Goal: Task Accomplishment & Management: Manage account settings

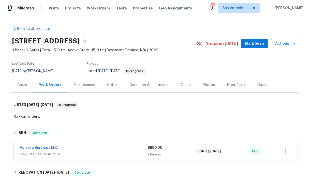
scroll to position [15, 0]
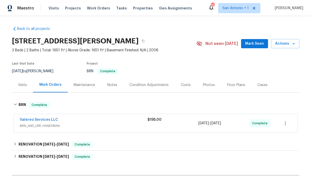
scroll to position [8, 0]
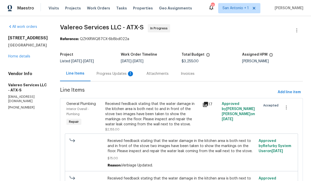
click at [108, 74] on div "Progress Updates 1" at bounding box center [116, 73] width 38 height 5
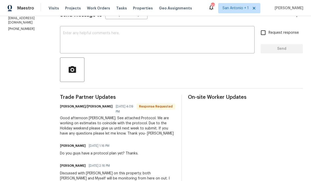
scroll to position [35, 0]
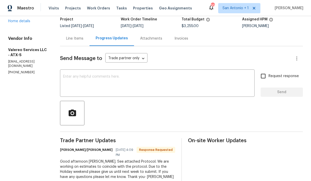
click at [72, 39] on div "Line Items" at bounding box center [74, 38] width 17 height 5
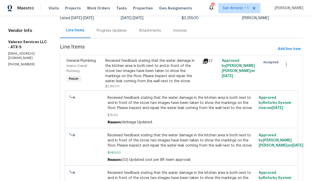
scroll to position [43, 0]
click at [132, 70] on div "Received feedback stating that the water damage in the kitchen area is both nex…" at bounding box center [152, 70] width 94 height 25
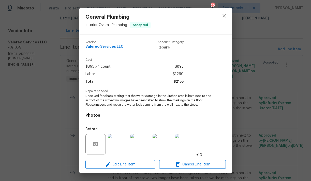
scroll to position [37, 0]
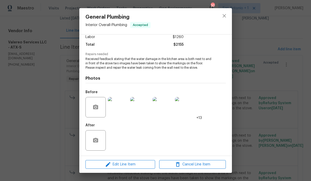
click at [162, 108] on img at bounding box center [163, 107] width 20 height 20
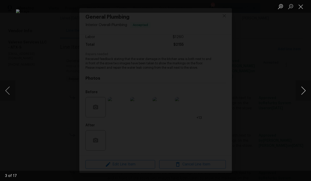
click at [303, 90] on button "Next image" at bounding box center [303, 90] width 15 height 20
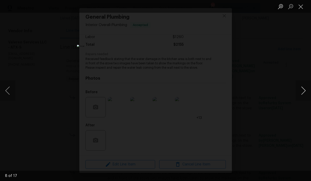
click at [303, 90] on button "Next image" at bounding box center [303, 90] width 15 height 20
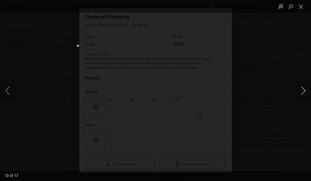
click at [303, 90] on button "Next image" at bounding box center [303, 90] width 15 height 20
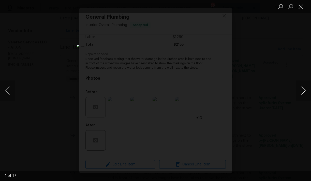
click at [303, 90] on button "Next image" at bounding box center [303, 90] width 15 height 20
click at [303, 7] on button "Close lightbox" at bounding box center [301, 6] width 10 height 9
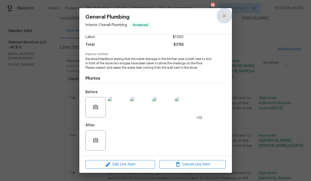
click at [224, 17] on icon "close" at bounding box center [225, 16] width 6 height 6
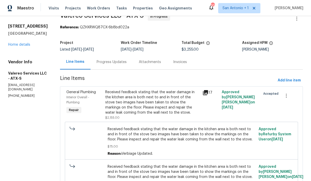
scroll to position [11, 0]
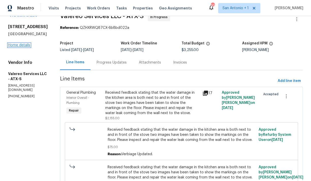
click at [18, 47] on link "Home details" at bounding box center [19, 45] width 22 height 4
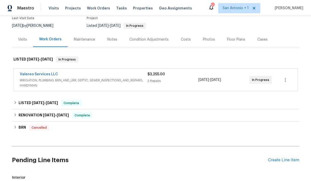
scroll to position [22, 0]
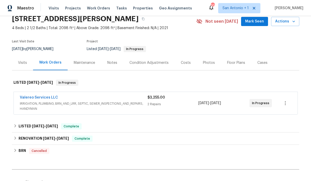
click at [255, 25] on button "Mark Seen" at bounding box center [254, 21] width 27 height 9
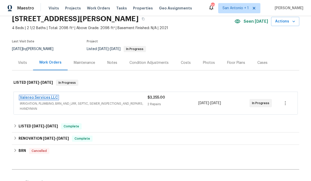
click at [40, 96] on link "Valereo Services LLC" at bounding box center [39, 97] width 38 height 4
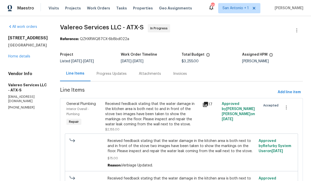
click at [112, 75] on div "Progress Updates" at bounding box center [112, 73] width 30 height 5
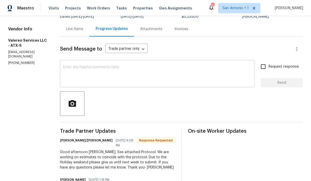
scroll to position [44, 0]
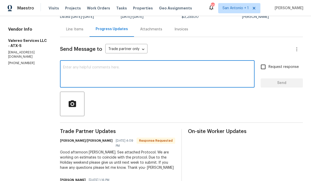
click at [112, 76] on textarea at bounding box center [157, 74] width 189 height 18
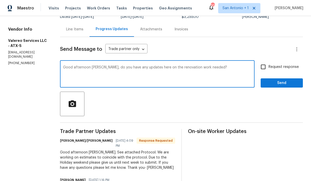
type textarea "Good afternoon Kelly, do you have any updates here on the renovation work neede…"
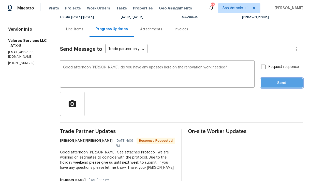
click at [277, 84] on span "Send" at bounding box center [282, 83] width 34 height 6
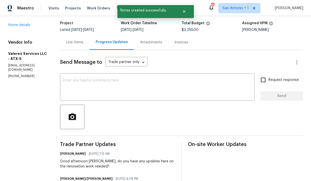
scroll to position [0, 0]
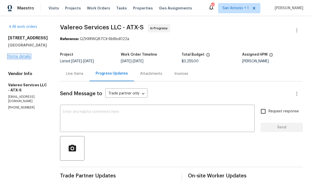
click at [23, 58] on link "Home details" at bounding box center [19, 56] width 22 height 4
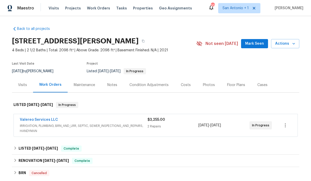
scroll to position [5, 0]
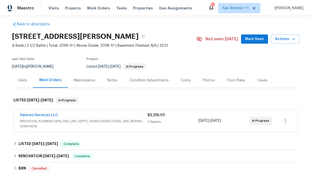
click at [112, 80] on div "Notes" at bounding box center [112, 80] width 10 height 5
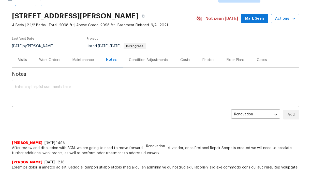
scroll to position [15, 0]
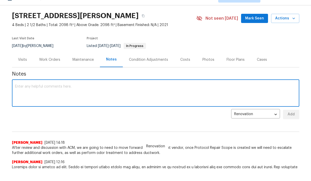
click at [73, 89] on textarea at bounding box center [156, 94] width 282 height 18
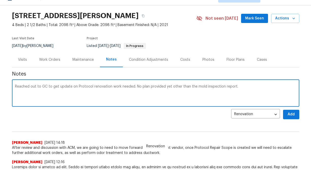
type textarea "Reached out to GC to get update on Protocol renovation work needed. No plan pro…"
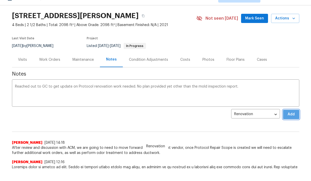
click at [294, 114] on span "Add" at bounding box center [292, 114] width 8 height 6
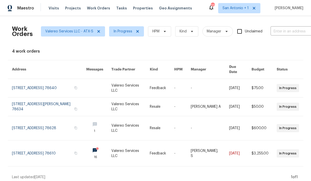
scroll to position [3, 0]
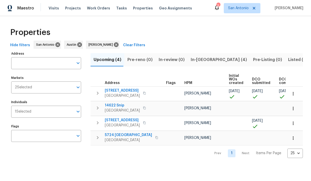
click at [253, 61] on span "Pre-Listing (0)" at bounding box center [267, 59] width 29 height 7
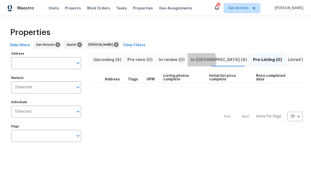
click at [191, 61] on span "In-[GEOGRAPHIC_DATA] (4)" at bounding box center [219, 59] width 56 height 7
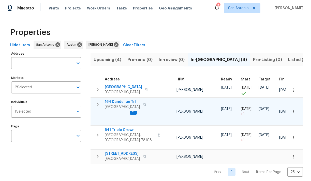
scroll to position [0, 53]
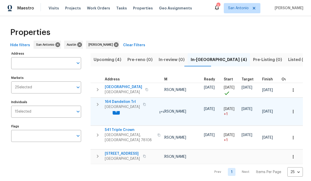
click at [293, 109] on icon "button" at bounding box center [293, 111] width 5 height 5
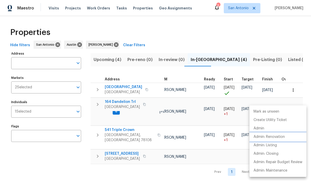
click at [271, 137] on p "Admin: Renovation" at bounding box center [269, 136] width 31 height 5
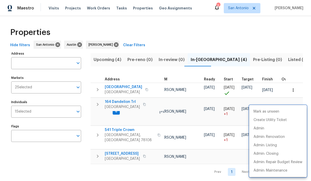
click at [123, 100] on div at bounding box center [155, 90] width 311 height 181
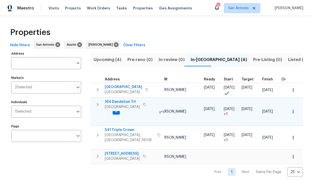
click at [123, 101] on span "164 Dandelion Trl" at bounding box center [122, 101] width 35 height 5
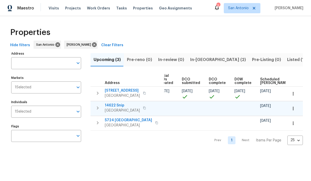
scroll to position [0, 111]
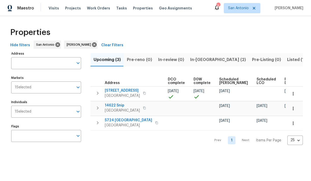
click at [198, 58] on span "In-[GEOGRAPHIC_DATA] (2)" at bounding box center [218, 59] width 56 height 7
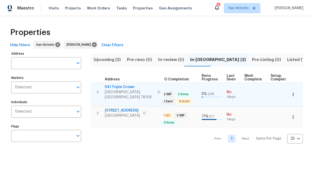
scroll to position [0, 225]
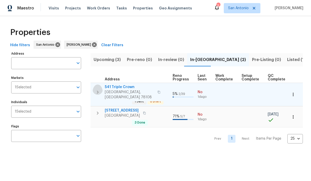
click at [96, 89] on icon "button" at bounding box center [98, 92] width 6 height 6
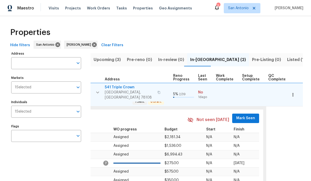
click at [243, 116] on span "Mark Seen" at bounding box center [246, 118] width 19 height 6
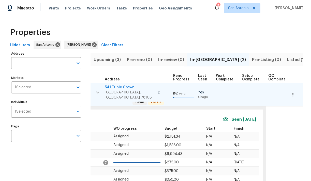
click at [98, 89] on icon "button" at bounding box center [98, 92] width 6 height 6
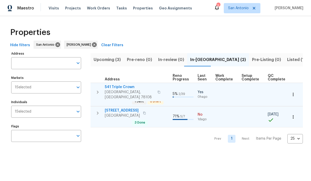
click at [98, 111] on icon "button" at bounding box center [98, 112] width 2 height 3
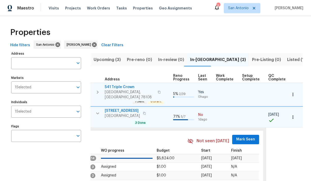
click at [237, 136] on span "Mark Seen" at bounding box center [246, 139] width 19 height 6
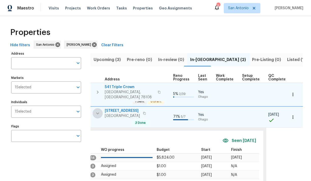
click at [97, 111] on icon "button" at bounding box center [98, 113] width 6 height 6
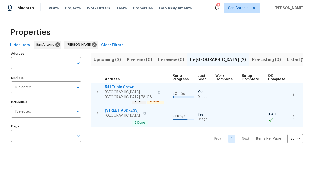
click at [118, 108] on span "526 Radiance Ave" at bounding box center [122, 110] width 35 height 5
click at [244, 9] on span "San Antonio" at bounding box center [238, 8] width 21 height 5
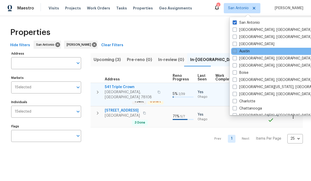
click at [236, 51] on span at bounding box center [235, 51] width 4 height 4
click at [236, 51] on input "Austin" at bounding box center [234, 50] width 3 height 3
checkbox input "true"
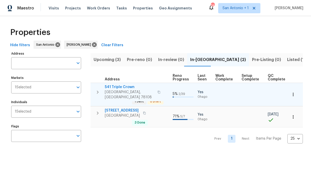
click at [162, 34] on div "Properties" at bounding box center [155, 32] width 295 height 16
click at [78, 88] on icon "Open" at bounding box center [78, 87] width 6 height 6
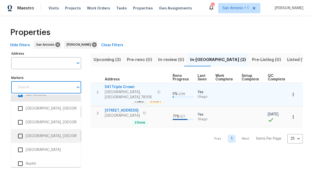
scroll to position [16, 0]
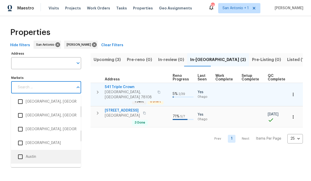
click at [20, 157] on input "checkbox" at bounding box center [20, 156] width 11 height 11
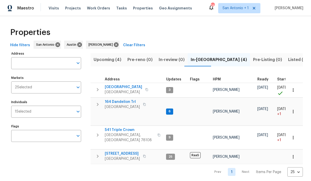
click at [147, 39] on div "Properties" at bounding box center [155, 32] width 295 height 16
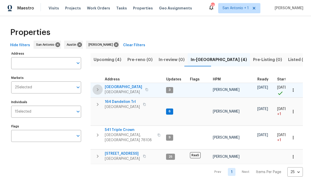
click at [99, 90] on icon "button" at bounding box center [98, 89] width 6 height 6
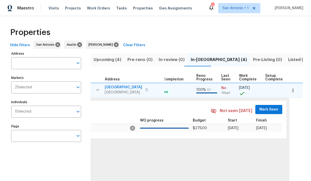
scroll to position [0, 226]
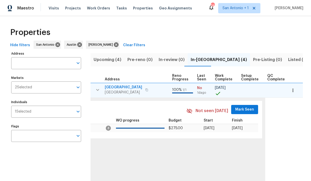
click at [242, 111] on span "Mark Seen" at bounding box center [245, 109] width 19 height 6
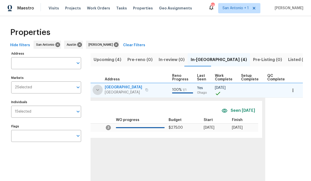
click at [99, 90] on icon "button" at bounding box center [98, 90] width 6 height 6
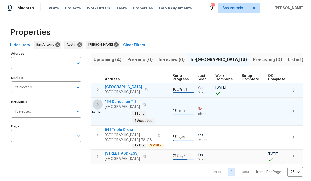
click at [98, 104] on icon "button" at bounding box center [98, 104] width 2 height 3
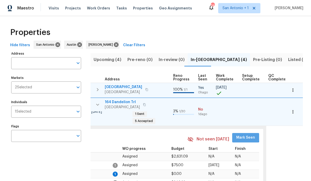
click at [240, 134] on span "Mark Seen" at bounding box center [246, 137] width 19 height 6
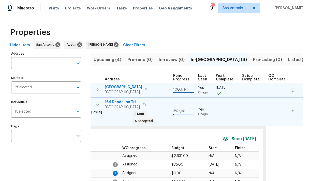
click at [97, 104] on icon "button" at bounding box center [97, 104] width 3 height 2
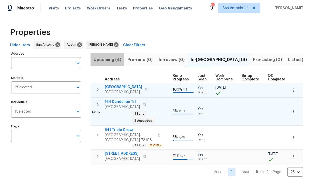
click at [104, 59] on span "Upcoming (4)" at bounding box center [108, 59] width 28 height 7
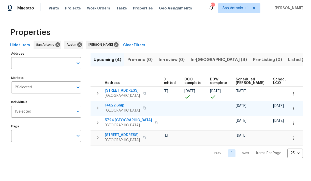
scroll to position [0, 111]
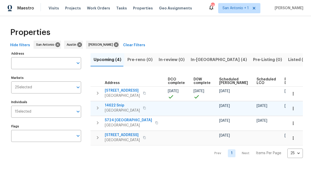
click at [119, 104] on span "14622 Snip" at bounding box center [122, 105] width 35 height 5
click at [198, 59] on span "In-reno (4)" at bounding box center [219, 59] width 56 height 7
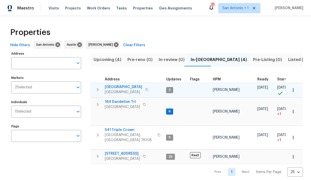
click at [125, 87] on span "124 Blossom Valley Strm" at bounding box center [123, 86] width 37 height 5
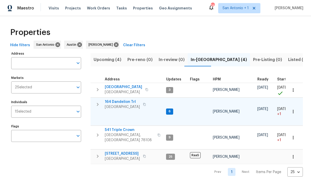
click at [122, 101] on span "164 Dandelion Trl" at bounding box center [122, 101] width 35 height 5
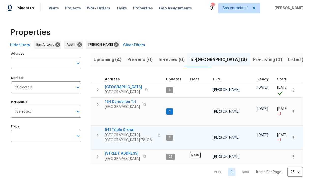
click at [120, 127] on span "541 Triple Crown" at bounding box center [130, 129] width 50 height 5
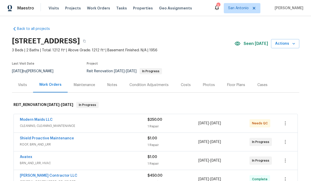
click at [22, 86] on div "Visits" at bounding box center [22, 84] width 9 height 5
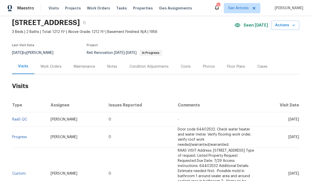
scroll to position [19, 0]
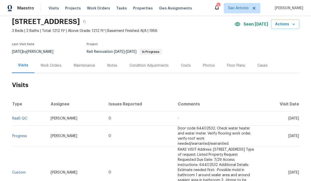
click at [46, 66] on div "Work Orders" at bounding box center [50, 65] width 21 height 5
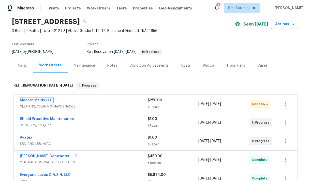
click at [41, 101] on link "Modern Maids LLC" at bounding box center [36, 100] width 33 height 4
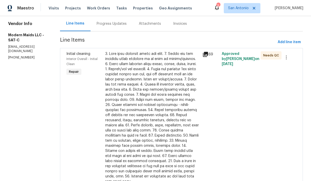
scroll to position [58, 0]
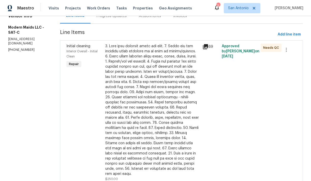
click at [159, 94] on div at bounding box center [152, 110] width 94 height 132
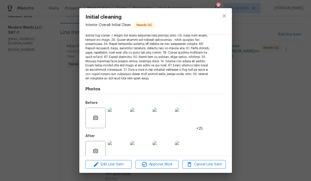
scroll to position [92, 0]
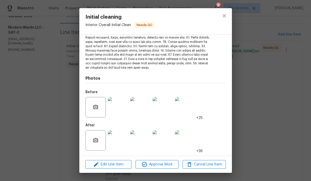
click at [119, 141] on img at bounding box center [118, 140] width 20 height 20
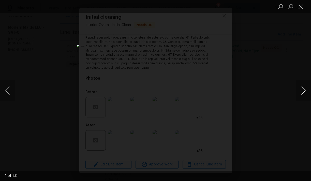
click at [303, 92] on button "Next image" at bounding box center [303, 90] width 15 height 20
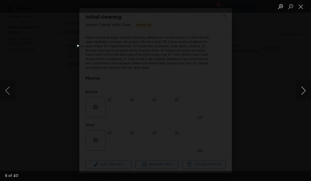
click at [303, 92] on button "Next image" at bounding box center [303, 90] width 15 height 20
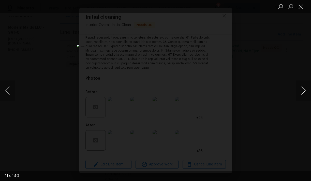
click at [303, 92] on button "Next image" at bounding box center [303, 90] width 15 height 20
click at [300, 5] on button "Close lightbox" at bounding box center [301, 6] width 10 height 9
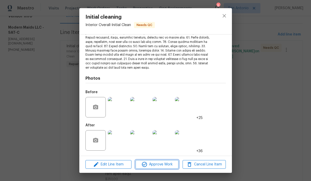
click at [160, 163] on span "Approve Work" at bounding box center [157, 164] width 40 height 6
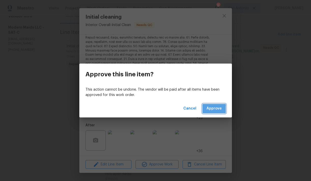
click at [207, 109] on span "Approve" at bounding box center [214, 108] width 15 height 6
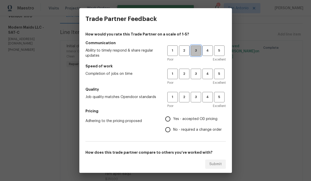
click at [195, 53] on span "3" at bounding box center [196, 51] width 9 height 6
click at [195, 72] on span "3" at bounding box center [196, 74] width 9 height 6
click at [196, 98] on span "3" at bounding box center [196, 97] width 9 height 6
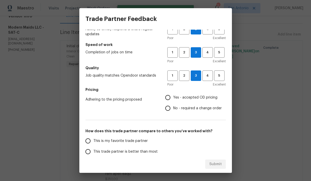
click at [191, 99] on span "Yes - accepted OD pricing" at bounding box center [195, 97] width 44 height 5
click at [173, 99] on input "Yes - accepted OD pricing" at bounding box center [168, 97] width 11 height 11
radio input "true"
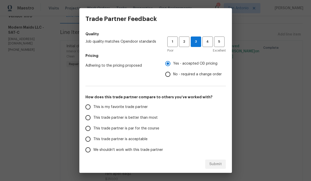
scroll to position [69, 0]
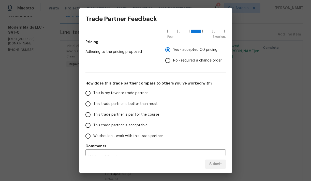
click at [141, 113] on span "This trade partner is par for the course" at bounding box center [126, 114] width 66 height 5
click at [93, 113] on input "This trade partner is par for the course" at bounding box center [88, 114] width 11 height 11
click at [215, 162] on span "Submit" at bounding box center [216, 164] width 12 height 6
radio input "true"
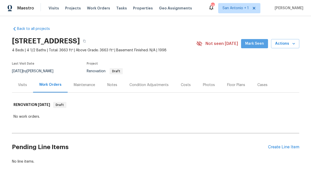
click at [258, 46] on span "Mark Seen" at bounding box center [254, 43] width 19 height 6
click at [157, 85] on div "Condition Adjustments" at bounding box center [149, 84] width 39 height 5
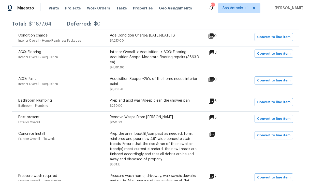
scroll to position [101, 0]
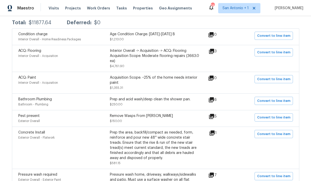
click at [215, 52] on icon at bounding box center [212, 51] width 6 height 6
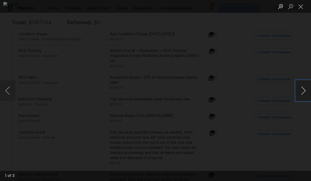
click at [303, 90] on button "Next image" at bounding box center [303, 90] width 15 height 20
click at [303, 7] on button "Close lightbox" at bounding box center [301, 6] width 10 height 9
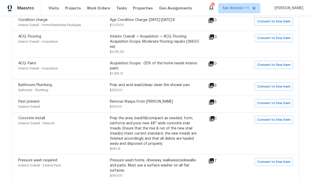
scroll to position [115, 0]
click at [214, 87] on icon at bounding box center [211, 85] width 5 height 5
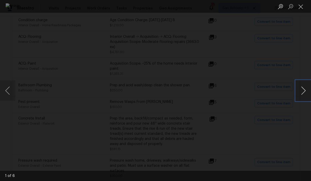
click at [299, 91] on button "Next image" at bounding box center [303, 90] width 15 height 20
click at [302, 8] on button "Close lightbox" at bounding box center [301, 6] width 10 height 9
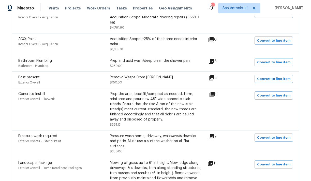
scroll to position [140, 0]
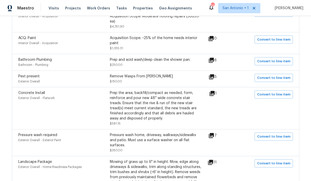
click at [214, 77] on icon at bounding box center [212, 77] width 6 height 6
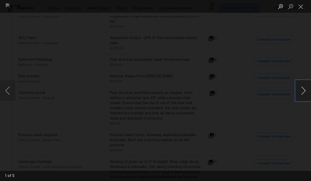
click at [303, 90] on button "Next image" at bounding box center [303, 90] width 15 height 20
click at [303, 91] on button "Next image" at bounding box center [303, 90] width 15 height 20
click at [302, 89] on button "Next image" at bounding box center [303, 90] width 15 height 20
click at [301, 6] on button "Close lightbox" at bounding box center [301, 6] width 10 height 9
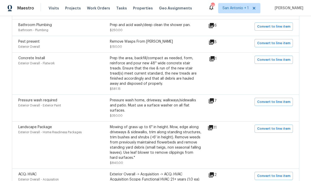
scroll to position [177, 0]
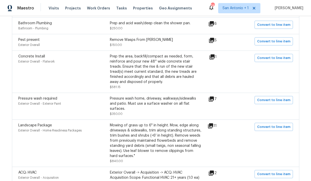
click at [214, 58] on icon at bounding box center [212, 57] width 6 height 6
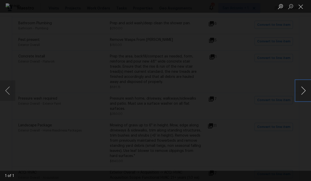
click at [304, 89] on button "Next image" at bounding box center [303, 90] width 15 height 20
click at [302, 2] on button "Close lightbox" at bounding box center [301, 6] width 10 height 9
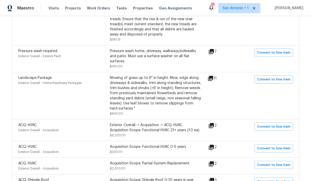
scroll to position [225, 0]
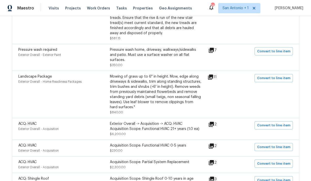
click at [215, 51] on icon at bounding box center [212, 50] width 6 height 6
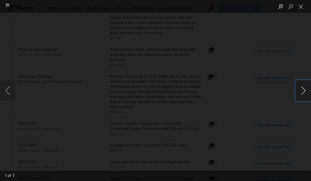
click at [303, 90] on button "Next image" at bounding box center [303, 90] width 15 height 20
click at [302, 9] on button "Close lightbox" at bounding box center [301, 6] width 10 height 9
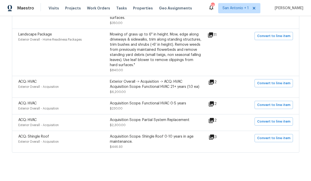
scroll to position [268, 0]
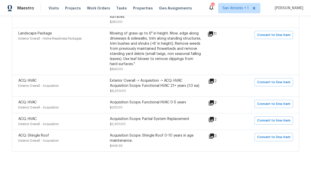
click at [214, 82] on icon at bounding box center [211, 80] width 5 height 5
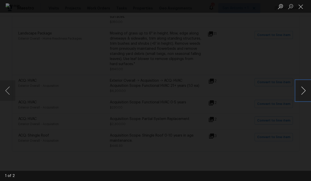
click at [302, 90] on button "Next image" at bounding box center [303, 90] width 15 height 20
click at [301, 6] on button "Close lightbox" at bounding box center [301, 6] width 10 height 9
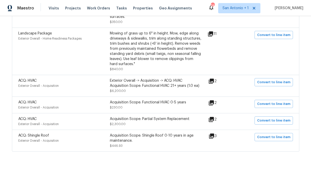
click at [213, 34] on icon at bounding box center [210, 33] width 5 height 5
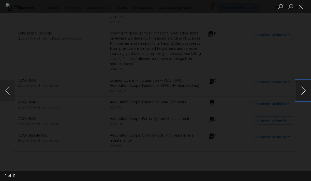
click at [303, 91] on button "Next image" at bounding box center [303, 90] width 15 height 20
click at [303, 90] on button "Next image" at bounding box center [303, 90] width 15 height 20
click at [303, 8] on button "Close lightbox" at bounding box center [301, 6] width 10 height 9
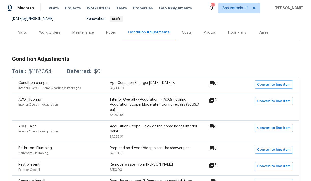
scroll to position [0, 0]
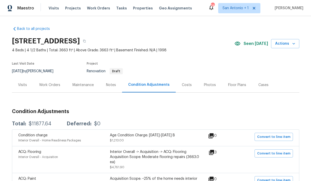
click at [23, 84] on div "Visits" at bounding box center [22, 84] width 9 height 5
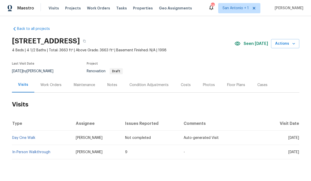
scroll to position [13, 0]
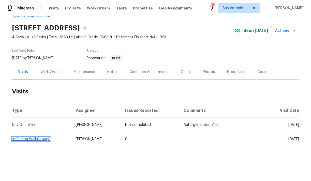
click at [38, 139] on link "In-Person Walkthrough" at bounding box center [31, 139] width 38 height 4
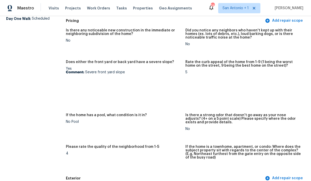
scroll to position [62, 0]
click at [83, 87] on img at bounding box center [75, 87] width 16 height 16
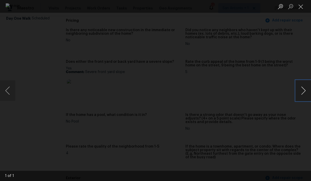
click at [304, 90] on button "Next image" at bounding box center [303, 90] width 15 height 20
click at [302, 9] on button "Close lightbox" at bounding box center [301, 6] width 10 height 9
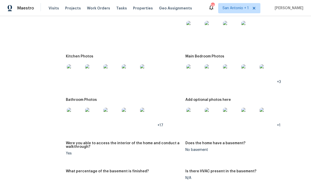
scroll to position [606, 0]
click at [80, 71] on img at bounding box center [75, 72] width 16 height 16
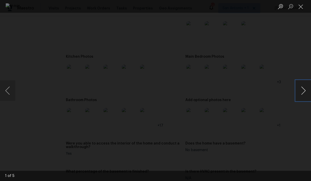
click at [305, 89] on button "Next image" at bounding box center [303, 90] width 15 height 20
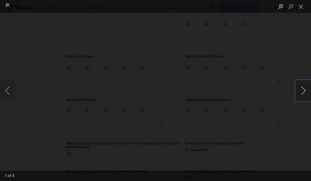
click at [305, 89] on button "Next image" at bounding box center [303, 90] width 15 height 20
click at [302, 6] on button "Close lightbox" at bounding box center [301, 6] width 10 height 9
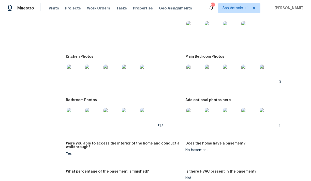
click at [195, 71] on img at bounding box center [195, 72] width 16 height 16
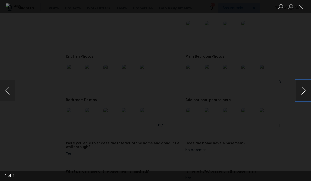
click at [302, 90] on button "Next image" at bounding box center [303, 90] width 15 height 20
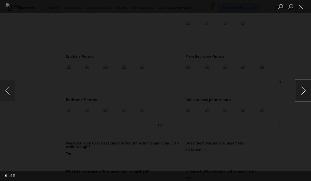
click at [302, 90] on button "Next image" at bounding box center [303, 90] width 15 height 20
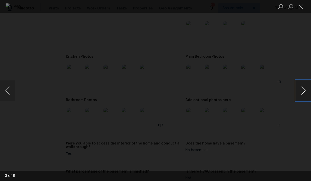
click at [302, 90] on button "Next image" at bounding box center [303, 90] width 15 height 20
click at [302, 7] on button "Close lightbox" at bounding box center [301, 6] width 10 height 9
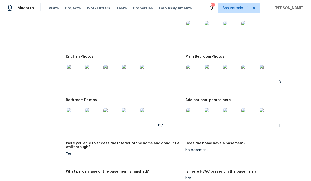
click at [194, 114] on img at bounding box center [195, 116] width 16 height 16
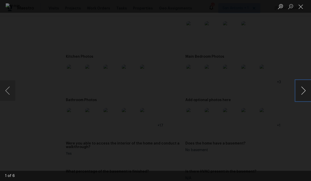
click at [302, 89] on button "Next image" at bounding box center [303, 90] width 15 height 20
click at [10, 89] on button "Previous image" at bounding box center [7, 90] width 15 height 20
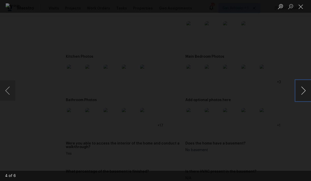
click at [303, 88] on button "Next image" at bounding box center [303, 90] width 15 height 20
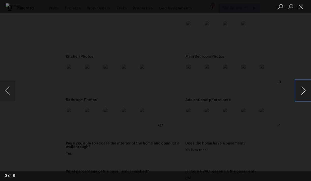
click at [303, 88] on button "Next image" at bounding box center [303, 90] width 15 height 20
click at [302, 6] on button "Close lightbox" at bounding box center [301, 6] width 10 height 9
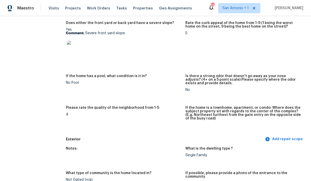
scroll to position [0, 0]
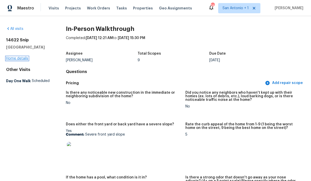
click at [19, 58] on link "Home details" at bounding box center [17, 59] width 22 height 4
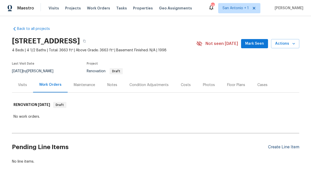
click at [281, 147] on div "Create Line Item" at bounding box center [283, 146] width 31 height 5
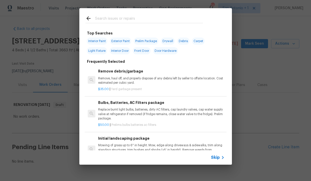
click at [125, 15] on div at bounding box center [145, 19] width 118 height 8
click at [125, 19] on input "text" at bounding box center [149, 19] width 108 height 8
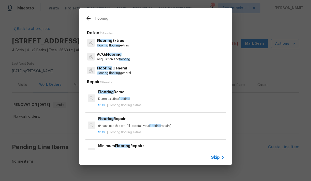
type input "flooring"
click at [117, 69] on p "Flooring General" at bounding box center [114, 67] width 34 height 5
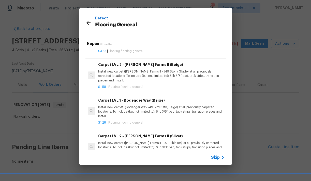
scroll to position [181, 0]
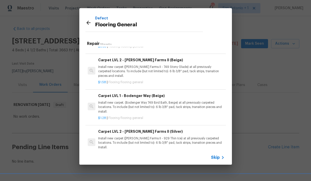
click at [135, 101] on p "Install new carpet. (Bodenger Way 749 Bird Bath, Beige) at all previously carpe…" at bounding box center [161, 106] width 126 height 13
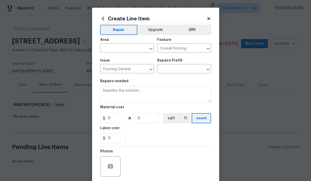
type textarea "Install new carpet. (Bodenger Way 749 Bird Bath, Beige) at all previously carpe…"
type input "1"
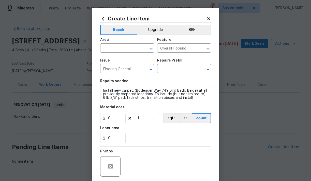
type input "Carpet LVL 1 - Bodenger Way (Beige) $1.28"
type input "1.28"
click at [129, 50] on input "text" at bounding box center [120, 49] width 40 height 8
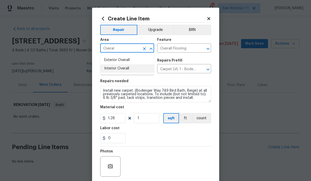
click at [125, 69] on li "Interior Overall" at bounding box center [127, 68] width 54 height 8
type input "Interior Overall"
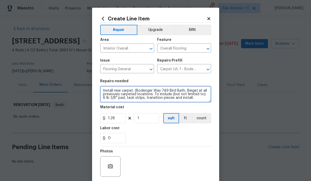
click at [102, 89] on textarea "Install new carpet. (Bodenger Way 749 Bird Bath, Beige) at all previously carpe…" at bounding box center [155, 94] width 111 height 16
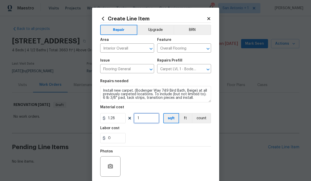
click at [145, 120] on input "1" at bounding box center [146, 118] width 25 height 10
type input "1000"
click at [152, 127] on div "Labor cost" at bounding box center [155, 129] width 111 height 7
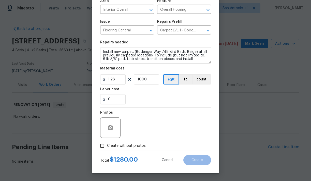
click at [127, 147] on span "Create without photos" at bounding box center [126, 145] width 39 height 5
click at [107, 147] on input "Create without photos" at bounding box center [103, 146] width 10 height 10
checkbox input "true"
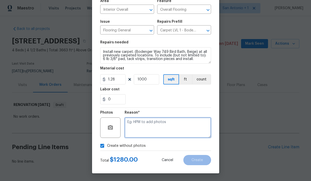
click at [145, 127] on textarea at bounding box center [168, 127] width 87 height 20
type textarea "HPM to add."
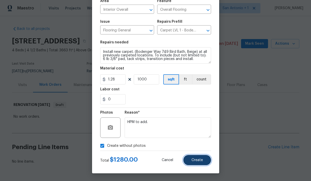
click at [193, 159] on span "Create" at bounding box center [197, 160] width 11 height 4
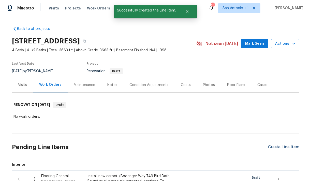
click at [283, 148] on div "Create Line Item" at bounding box center [283, 146] width 31 height 5
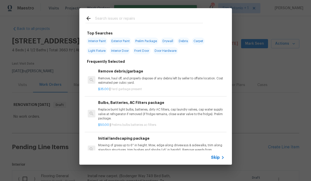
click at [127, 17] on input "text" at bounding box center [149, 19] width 108 height 8
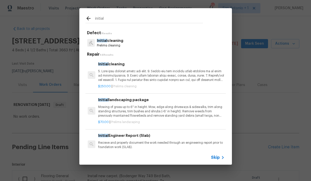
type input "initial"
click at [126, 75] on p at bounding box center [161, 75] width 126 height 13
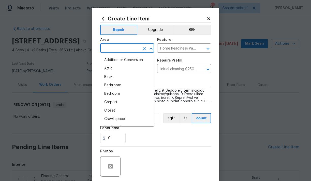
click at [131, 50] on input "text" at bounding box center [120, 49] width 40 height 8
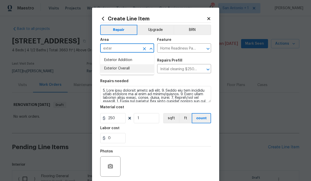
click at [129, 68] on li "Exterior Overall" at bounding box center [127, 68] width 54 height 8
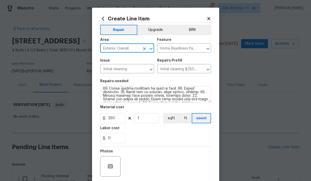
scroll to position [68, 0]
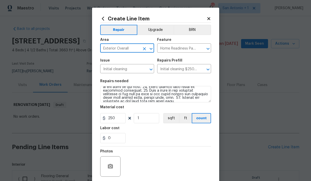
click at [132, 48] on input "Exterior Overall" at bounding box center [120, 49] width 40 height 8
click at [130, 65] on li "Interior Overall" at bounding box center [127, 68] width 54 height 8
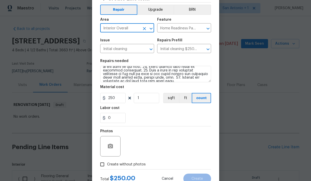
scroll to position [39, 0]
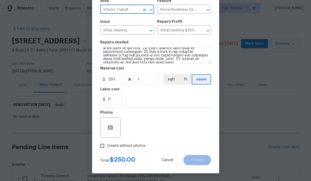
type input "Interior Overall"
click at [125, 144] on span "Create without photos" at bounding box center [126, 145] width 39 height 5
click at [107, 144] on input "Create without photos" at bounding box center [103, 146] width 10 height 10
checkbox input "true"
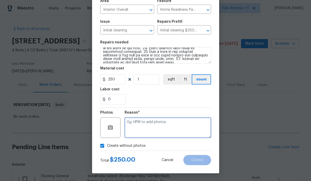
click at [147, 125] on textarea at bounding box center [168, 127] width 87 height 20
type textarea "HPM to add"
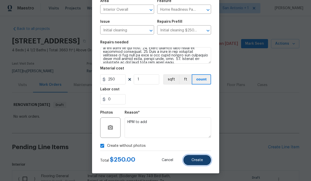
click at [201, 160] on span "Create" at bounding box center [197, 160] width 11 height 4
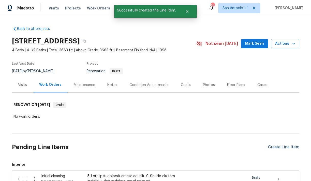
click at [278, 148] on div "Create Line Item" at bounding box center [283, 146] width 31 height 5
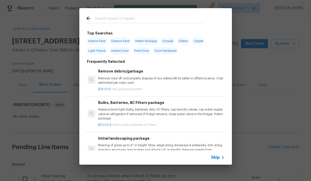
click at [260, 74] on div "Top Searches Interior Paint Exterior Paint Prelim Package Drywall Debris Carpet…" at bounding box center [155, 86] width 311 height 172
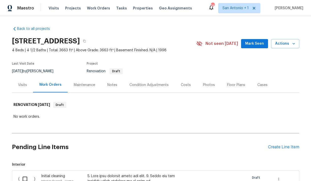
click at [148, 82] on div "Condition Adjustments" at bounding box center [149, 84] width 39 height 5
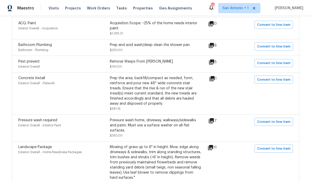
scroll to position [155, 0]
click at [214, 62] on icon at bounding box center [211, 62] width 5 height 5
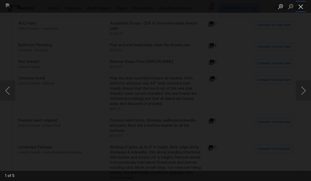
click at [301, 7] on button "Close lightbox" at bounding box center [301, 6] width 10 height 9
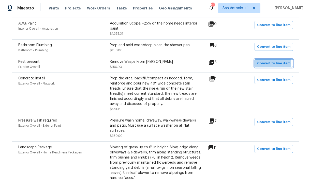
click at [268, 64] on span "Convert to line item" at bounding box center [273, 63] width 33 height 6
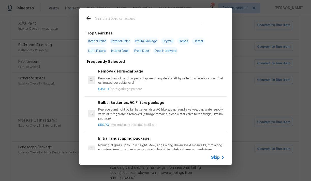
click at [137, 19] on input "text" at bounding box center [149, 19] width 108 height 8
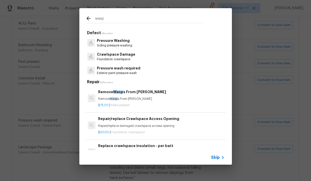
type input "wasp"
click at [123, 98] on p "Remove Wasp s From Eaves" at bounding box center [161, 99] width 126 height 4
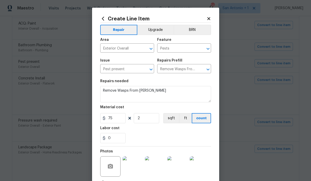
scroll to position [44, 0]
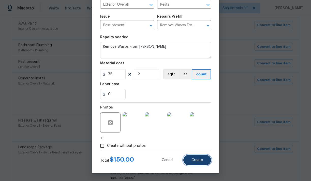
click at [198, 161] on span "Create" at bounding box center [197, 160] width 11 height 4
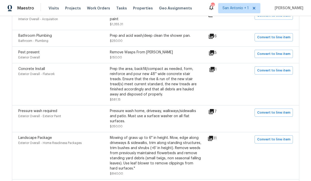
scroll to position [165, 0]
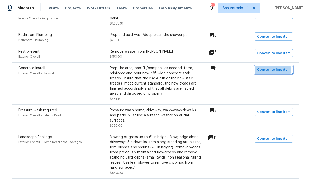
click at [274, 70] on span "Convert to line item" at bounding box center [273, 70] width 33 height 6
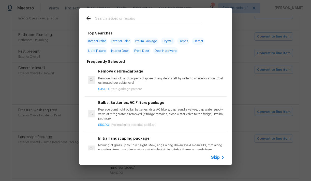
click at [126, 19] on input "text" at bounding box center [149, 19] width 108 height 8
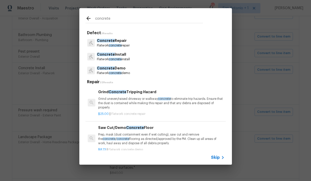
type input "concrete"
click at [120, 58] on span "concrete" at bounding box center [115, 59] width 13 height 3
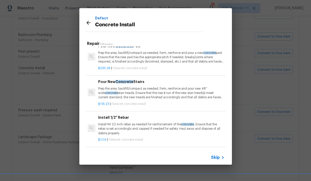
scroll to position [85, 0]
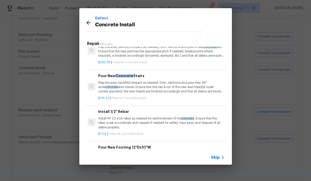
click at [138, 85] on p "Prep the area, backfill/compact as needed, form, reinforce and pour new 48'' wi…" at bounding box center [161, 86] width 126 height 13
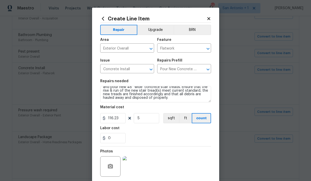
scroll to position [0, 0]
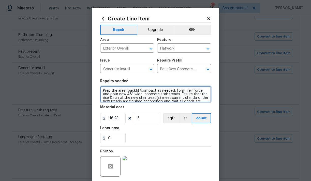
click at [103, 91] on textarea "Prep the area, backfill/compact as needed, form, reinforce and pour new 48'' wi…" at bounding box center [155, 94] width 111 height 16
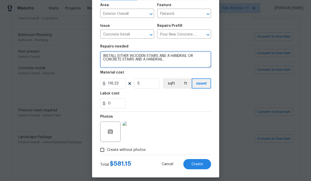
scroll to position [39, 0]
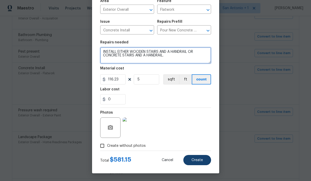
type textarea "INSTALL EITHER WOODEN STAIRS AND A HANDRAIL OR CONCRETE STAIRS AND A HANDRAIL."
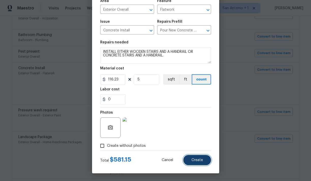
click at [199, 158] on span "Create" at bounding box center [197, 160] width 11 height 4
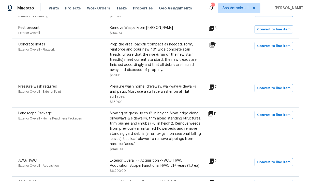
scroll to position [190, 0]
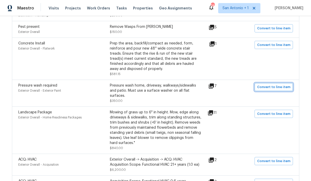
click at [268, 88] on span "Convert to line item" at bounding box center [273, 87] width 33 height 6
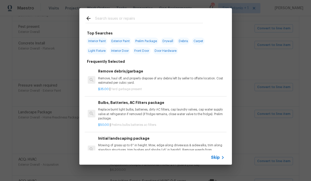
click at [134, 19] on input "text" at bounding box center [149, 19] width 108 height 8
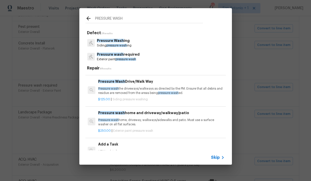
scroll to position [69, 0]
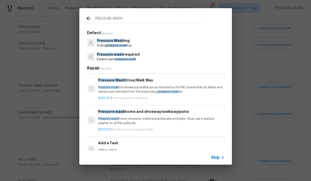
type input "PRESSURE WASH"
click at [136, 119] on p "Pressure wash home, driveway, walkways/sidewalks and patio. Must use a surface …" at bounding box center [161, 120] width 126 height 9
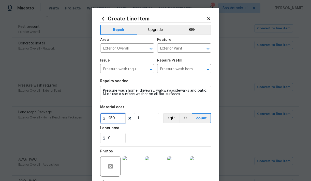
click at [114, 118] on input "250" at bounding box center [112, 118] width 25 height 10
type input "350"
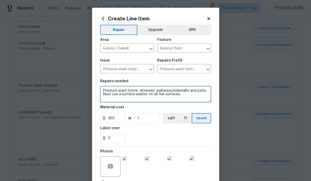
click at [102, 90] on textarea "Pressure wash home, driveway, walkways/sidewalks and patio. Must use a surface …" at bounding box center [155, 94] width 111 height 16
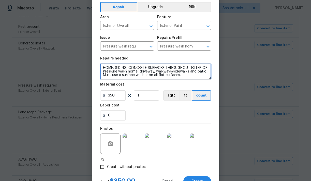
scroll to position [44, 0]
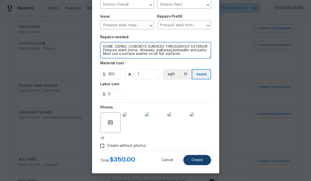
type textarea "HOME, SIDING, CONCRETE SURFACES THROUGHOUT EXTERIOR Pressure wash home, drivewa…"
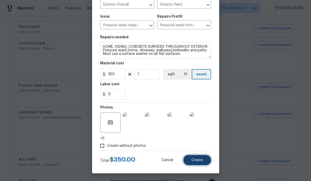
click at [203, 160] on span "Create" at bounding box center [197, 160] width 11 height 4
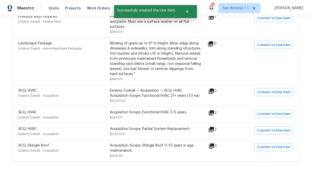
scroll to position [263, 0]
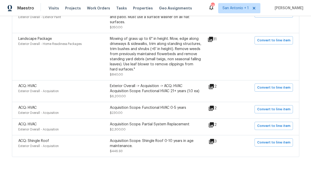
click at [214, 87] on icon at bounding box center [211, 86] width 5 height 5
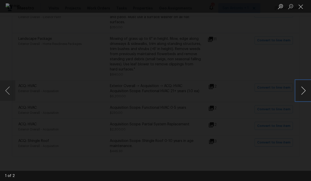
click at [304, 91] on button "Next image" at bounding box center [303, 90] width 15 height 20
click at [302, 6] on button "Close lightbox" at bounding box center [301, 6] width 10 height 9
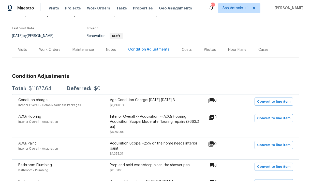
scroll to position [34, 0]
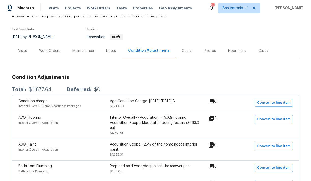
click at [51, 51] on div "Work Orders" at bounding box center [49, 50] width 21 height 5
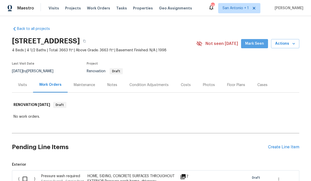
click at [257, 47] on button "Mark Seen" at bounding box center [254, 43] width 27 height 9
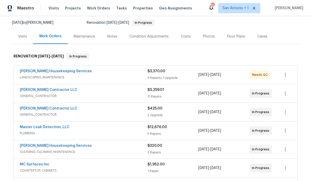
scroll to position [51, 0]
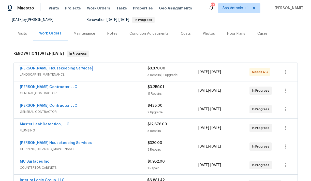
click at [53, 69] on link "[PERSON_NAME] Housekeeping Services" at bounding box center [56, 68] width 72 height 4
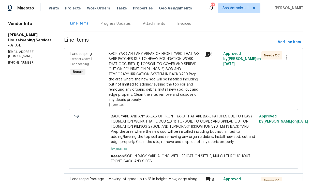
scroll to position [50, 0]
click at [150, 89] on div "BACK YARD AND ANY AREAS OF FRONT YARD THAT ARE BARE PATCHES DUE TO HEAVY FOUNDA…" at bounding box center [155, 76] width 92 height 51
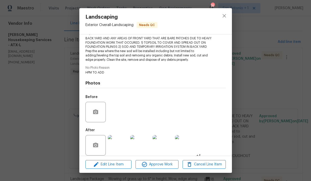
scroll to position [62, 0]
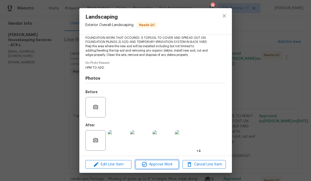
click at [159, 162] on span "Approve Work" at bounding box center [157, 164] width 40 height 6
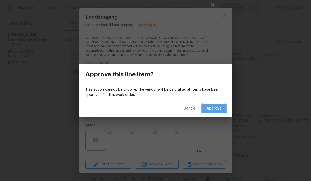
click at [221, 106] on span "Approve" at bounding box center [214, 108] width 15 height 6
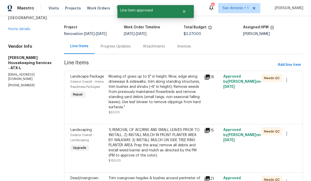
scroll to position [36, 0]
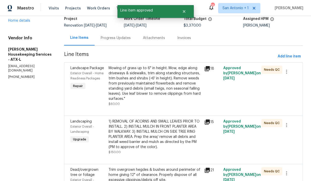
click at [149, 91] on div "Mowing of grass up to 6" in height. Mow, edge along driveways & sidewalks, trim…" at bounding box center [155, 83] width 92 height 36
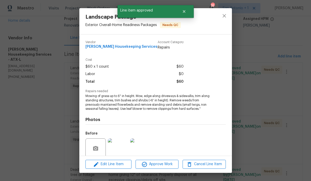
scroll to position [41, 0]
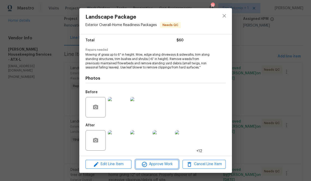
click at [160, 164] on span "Approve Work" at bounding box center [157, 164] width 40 height 6
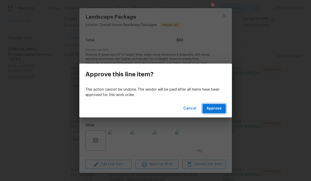
click at [210, 110] on span "Approve" at bounding box center [214, 108] width 15 height 6
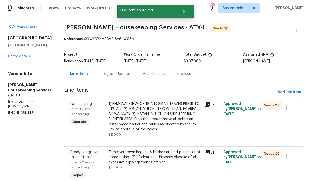
scroll to position [33, 0]
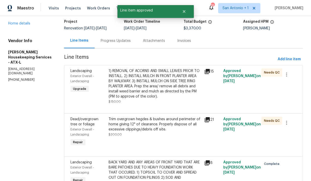
click at [147, 90] on div "1) REMOVAL OF ACORNS AND SMALL LEAVES PRIOR TO INSTALL. 2) INSTALL MULCH IN FRO…" at bounding box center [155, 83] width 92 height 31
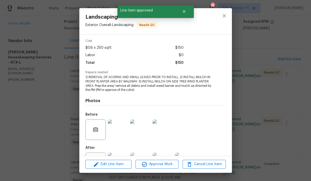
scroll to position [41, 0]
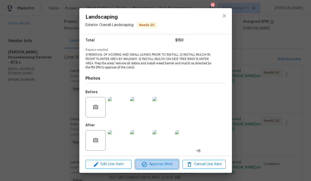
click at [160, 166] on span "Approve Work" at bounding box center [157, 164] width 40 height 6
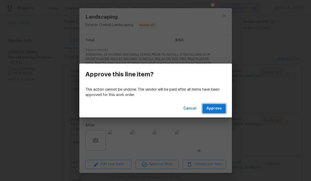
click at [211, 110] on span "Approve" at bounding box center [214, 108] width 15 height 6
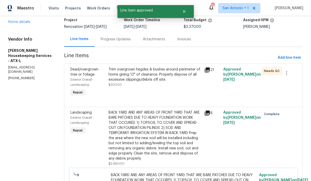
scroll to position [48, 0]
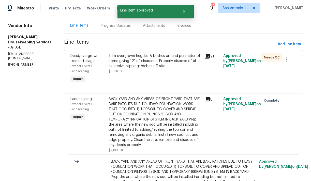
click at [141, 74] on div "Trim overgrown hegdes & bushes around perimeter of home giving 12" of clearance…" at bounding box center [154, 69] width 95 height 34
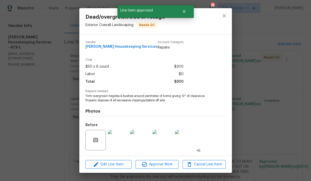
scroll to position [33, 0]
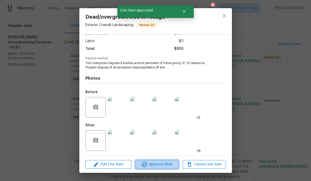
click at [160, 165] on span "Approve Work" at bounding box center [157, 164] width 40 height 6
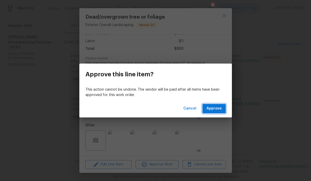
click at [213, 110] on span "Approve" at bounding box center [214, 108] width 15 height 6
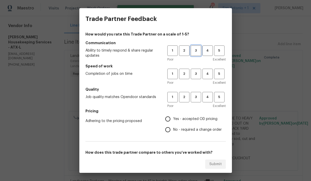
click at [197, 51] on span "3" at bounding box center [196, 51] width 9 height 6
click at [208, 75] on span "4" at bounding box center [207, 74] width 9 height 6
click at [207, 99] on span "4" at bounding box center [207, 97] width 9 height 6
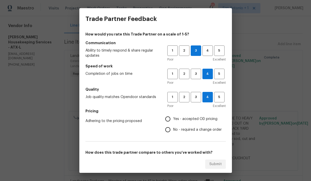
click at [195, 119] on span "Yes - accepted OD pricing" at bounding box center [195, 118] width 44 height 5
click at [173, 119] on input "Yes - accepted OD pricing" at bounding box center [168, 118] width 11 height 11
radio input "true"
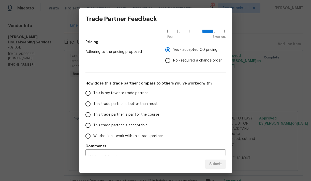
scroll to position [76, 0]
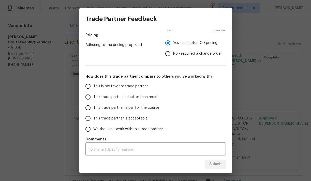
click at [147, 96] on span "This trade partner is better than most" at bounding box center [125, 96] width 64 height 5
click at [93, 96] on input "This trade partner is better than most" at bounding box center [88, 96] width 11 height 11
click at [217, 163] on span "Submit" at bounding box center [216, 164] width 12 height 6
radio input "true"
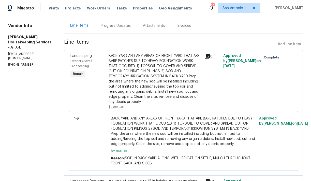
radio input "false"
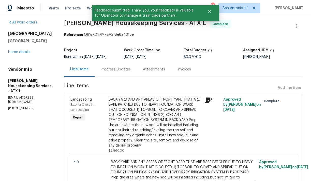
scroll to position [0, 0]
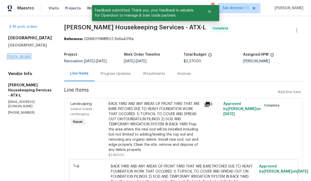
click at [23, 58] on link "Home details" at bounding box center [19, 56] width 22 height 4
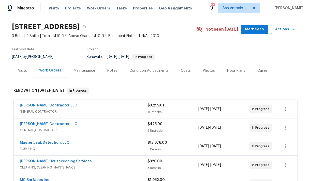
scroll to position [15, 0]
click at [256, 33] on button "Mark Seen" at bounding box center [254, 28] width 27 height 9
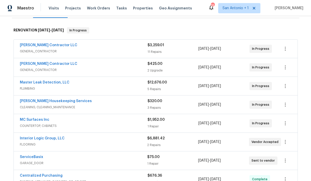
scroll to position [0, 0]
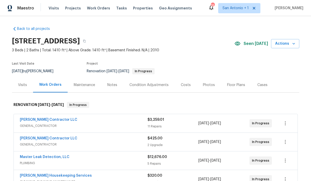
click at [110, 86] on div "Notes" at bounding box center [112, 84] width 10 height 5
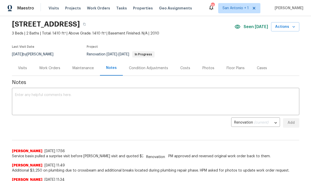
scroll to position [15, 0]
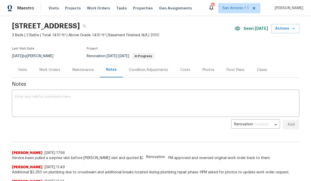
click at [49, 71] on div "Work Orders" at bounding box center [49, 69] width 21 height 5
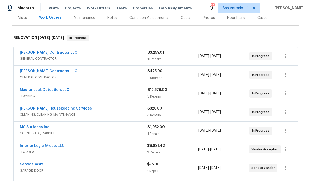
scroll to position [67, 0]
click at [53, 90] on link "Master Leak Detection, LLC" at bounding box center [45, 90] width 50 height 4
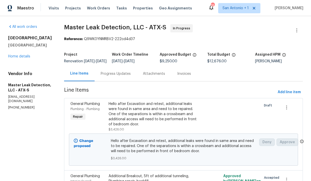
click at [120, 76] on div "Progress Updates" at bounding box center [116, 73] width 30 height 5
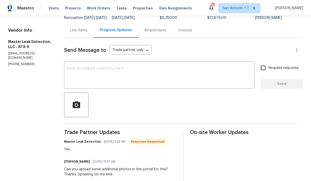
scroll to position [43, 0]
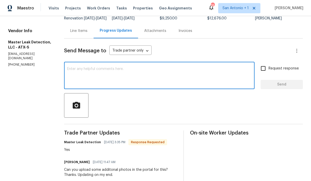
click at [130, 75] on textarea at bounding box center [159, 76] width 185 height 18
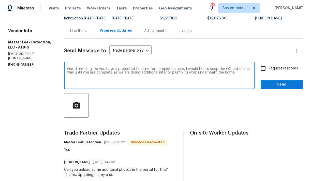
type textarea "Good morning. Do you have a projected timeline for completion here. I would lik…"
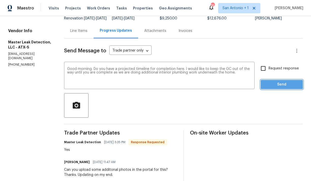
click at [271, 86] on span "Send" at bounding box center [282, 84] width 34 height 6
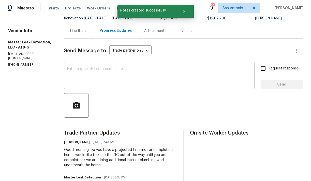
scroll to position [9, 0]
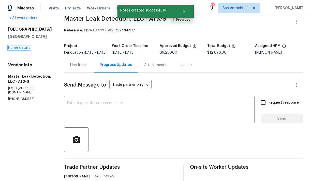
click at [22, 49] on link "Home details" at bounding box center [19, 48] width 22 height 4
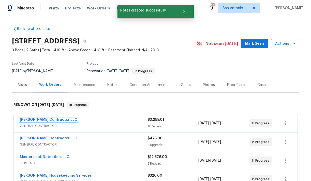
click at [61, 120] on link "Mario Suarez Contractor LLC" at bounding box center [49, 120] width 58 height 4
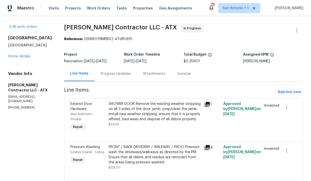
click at [122, 74] on div "Progress Updates" at bounding box center [116, 73] width 30 height 5
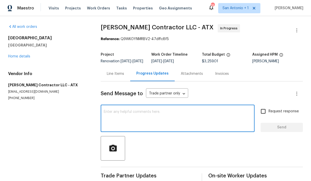
click at [132, 114] on textarea at bounding box center [178, 119] width 148 height 18
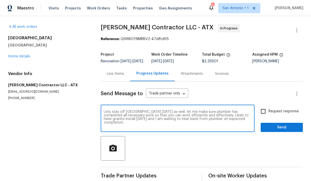
type textarea "Lets stay off Blossom Valley today as well, let me make sure plumber has comple…"
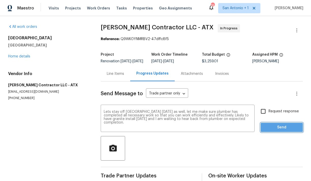
click at [278, 129] on span "Send" at bounding box center [282, 127] width 34 height 6
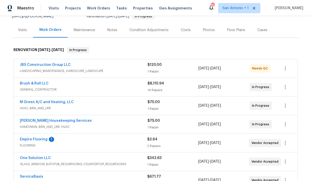
scroll to position [62, 0]
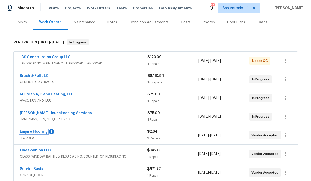
click at [33, 131] on link "Empire Flooring" at bounding box center [34, 132] width 28 height 4
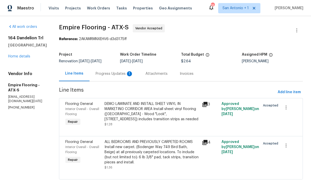
click at [121, 74] on div "Progress Updates 1" at bounding box center [115, 73] width 38 height 5
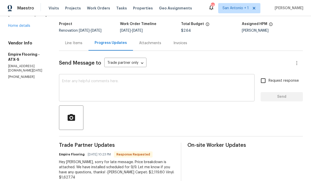
scroll to position [31, 0]
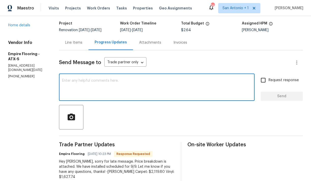
click at [115, 87] on textarea at bounding box center [157, 88] width 190 height 18
type textarea "Can you upload"
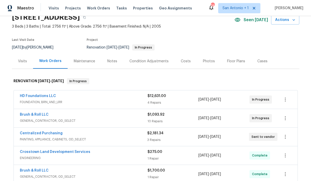
scroll to position [26, 0]
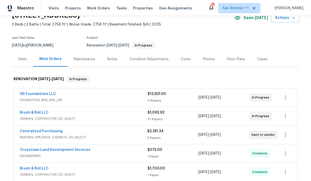
click at [109, 60] on div "Notes" at bounding box center [112, 59] width 10 height 5
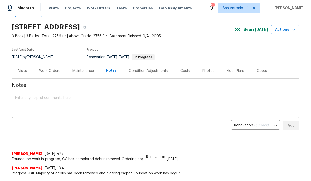
scroll to position [13, 0]
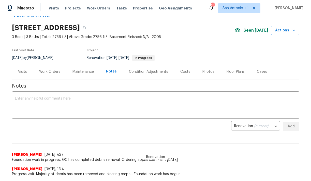
click at [49, 72] on div "Work Orders" at bounding box center [49, 71] width 21 height 5
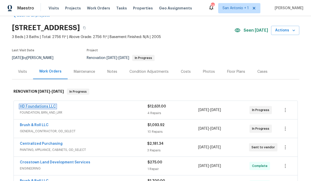
click at [41, 106] on link "HD Foundations LLC" at bounding box center [38, 106] width 36 height 4
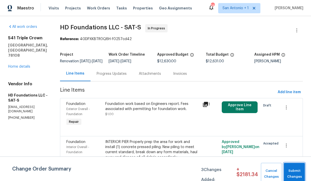
click at [292, 168] on span "Submit Changes" at bounding box center [295, 174] width 16 height 12
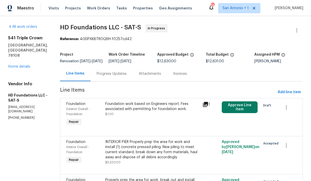
click at [117, 76] on div "Progress Updates" at bounding box center [112, 73] width 30 height 5
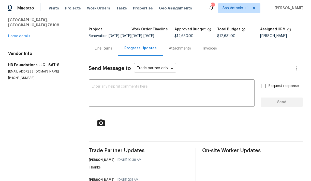
scroll to position [23, 0]
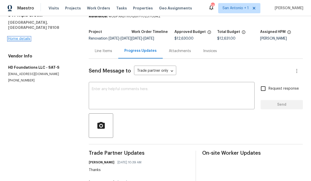
click at [22, 37] on link "Home details" at bounding box center [19, 39] width 22 height 4
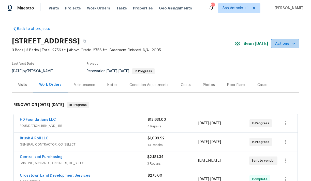
click at [292, 44] on icon "button" at bounding box center [294, 43] width 5 height 5
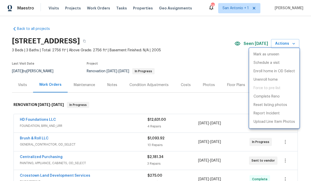
click at [110, 86] on div at bounding box center [155, 90] width 311 height 181
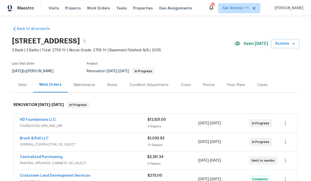
click at [110, 86] on div "Notes" at bounding box center [112, 84] width 10 height 5
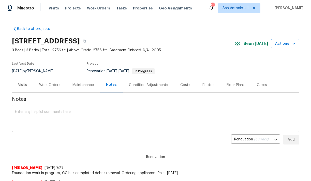
click at [105, 113] on textarea at bounding box center [156, 119] width 282 height 18
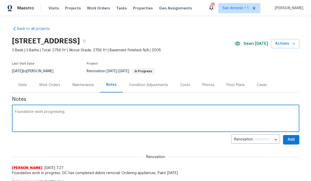
type textarea "Foundation work progressing."
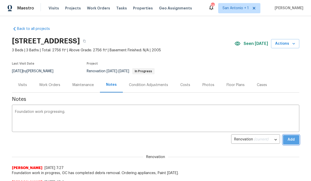
click at [288, 138] on span "Add" at bounding box center [292, 139] width 8 height 6
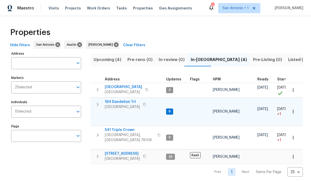
click at [123, 101] on span "164 Dandelion Trl" at bounding box center [122, 101] width 35 height 5
click at [108, 60] on span "Upcoming (4)" at bounding box center [108, 59] width 28 height 7
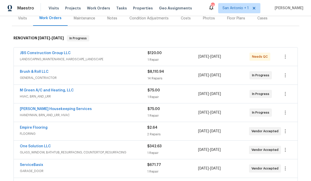
scroll to position [71, 0]
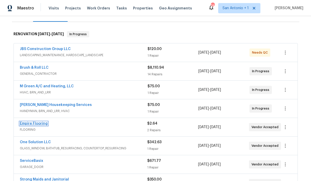
click at [39, 122] on link "Empire Flooring" at bounding box center [34, 123] width 28 height 4
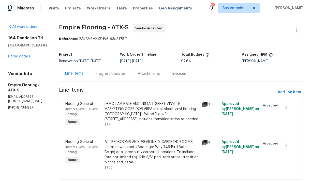
click at [118, 73] on div "Progress Updates" at bounding box center [111, 73] width 30 height 5
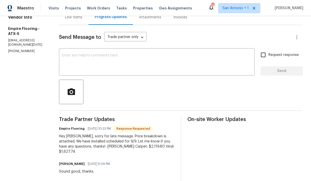
scroll to position [55, 0]
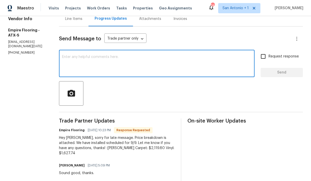
click at [115, 60] on textarea at bounding box center [157, 64] width 190 height 18
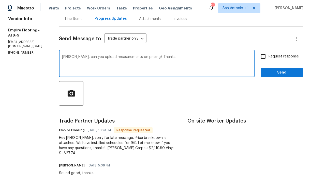
type textarea "Vincent, can you upload measurements on pricing? Thanks."
click at [268, 78] on div "Send Message to Trade partner only Trade partner only ​ Vincent, can you upload…" at bounding box center [181, 133] width 244 height 215
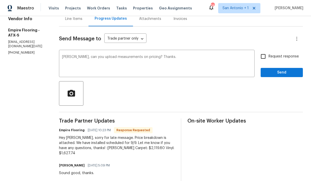
click at [271, 78] on div "Send Message to Trade partner only Trade partner only ​ Vincent, can you upload…" at bounding box center [181, 133] width 244 height 215
click at [272, 77] on div "Send Message to Trade partner only Trade partner only ​ Vincent, can you upload…" at bounding box center [181, 133] width 244 height 215
click at [274, 74] on span "Send" at bounding box center [282, 72] width 34 height 6
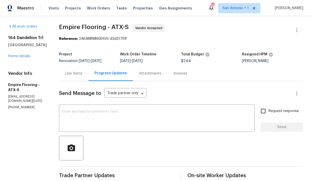
scroll to position [0, 0]
click at [17, 56] on link "Home details" at bounding box center [19, 56] width 22 height 4
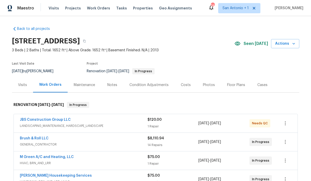
click at [235, 84] on div "Floor Plans" at bounding box center [236, 84] width 18 height 5
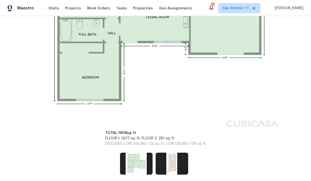
scroll to position [262, 0]
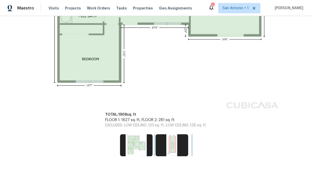
click at [173, 146] on img at bounding box center [172, 145] width 33 height 22
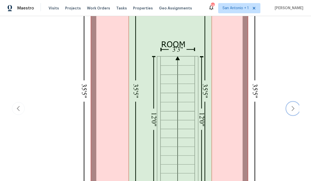
click at [292, 106] on icon "button" at bounding box center [293, 108] width 6 height 6
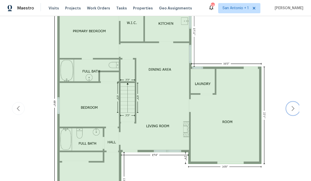
click at [292, 106] on icon "button" at bounding box center [293, 108] width 6 height 6
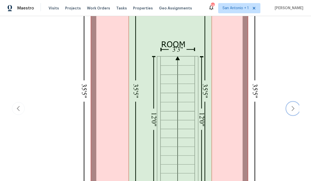
click at [292, 106] on icon "button" at bounding box center [293, 108] width 6 height 6
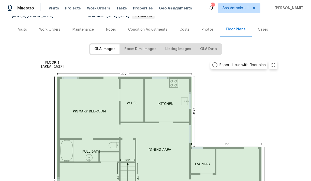
scroll to position [54, 0]
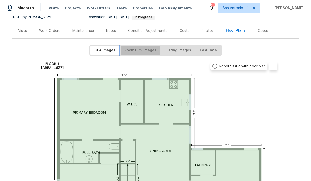
click at [142, 50] on span "Room Dim. Images" at bounding box center [141, 50] width 32 height 6
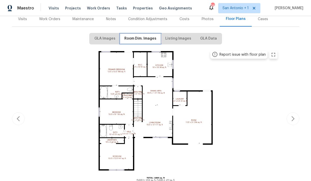
scroll to position [67, 0]
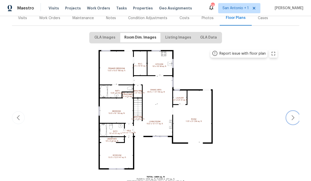
click at [294, 117] on icon "button" at bounding box center [293, 117] width 3 height 5
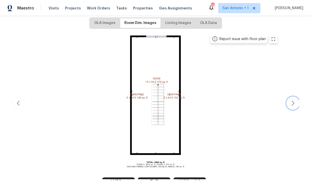
scroll to position [83, 0]
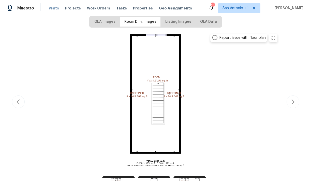
click at [53, 8] on span "Visits" at bounding box center [54, 8] width 10 height 5
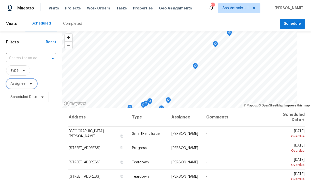
click at [33, 83] on span "Assignee" at bounding box center [21, 83] width 31 height 10
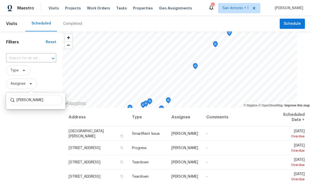
type input "chris fuentes"
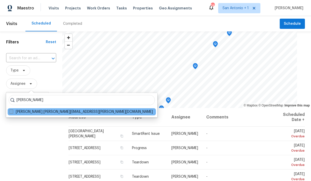
click at [19, 112] on label "Chris Fuentes chris.fuentes@opendoor.com" at bounding box center [81, 111] width 144 height 5
click at [12, 112] on input "Chris Fuentes chris.fuentes@opendoor.com" at bounding box center [10, 110] width 3 height 3
checkbox input "true"
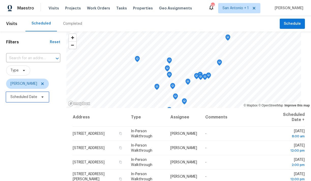
click at [44, 98] on icon at bounding box center [42, 97] width 4 height 4
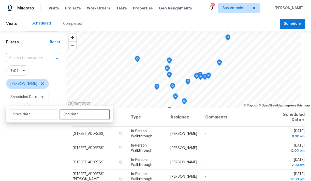
select select "8"
select select "2025"
select select "9"
select select "2025"
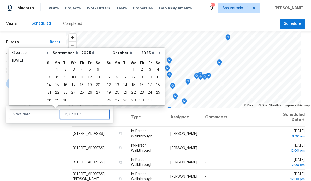
click at [71, 110] on input "text" at bounding box center [85, 114] width 50 height 10
type input "Thu, Sep 04"
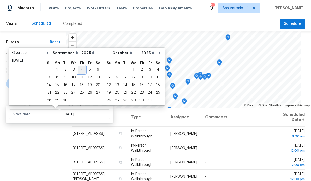
click at [80, 69] on div "4" at bounding box center [82, 69] width 8 height 7
type input "Thu, Sep 04"
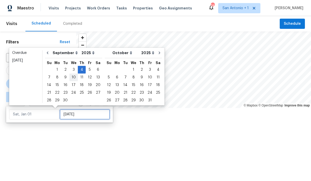
type input "Thu, Sep 04"
type input "Mon, Sep 29"
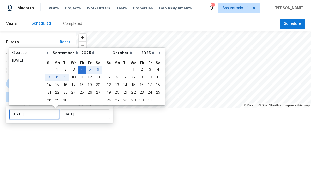
type input "Thu, Sep 04"
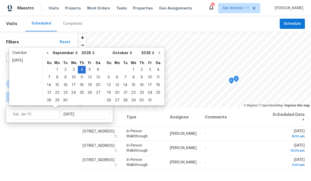
click at [55, 131] on div "Filters Reset ​ Type Chris Fuentes ∞ - Thu, Sep 04" at bounding box center [38, 141] width 76 height 221
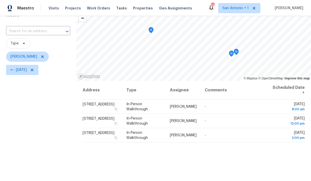
scroll to position [27, 0]
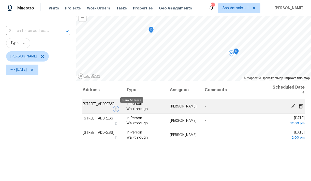
click at [118, 109] on icon "button" at bounding box center [116, 108] width 3 height 3
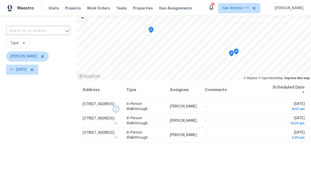
click at [150, 30] on icon "Map marker" at bounding box center [151, 30] width 5 height 6
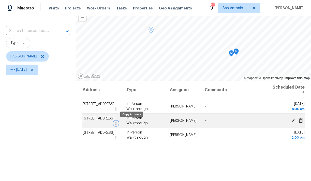
click at [117, 123] on icon "button" at bounding box center [116, 122] width 3 height 3
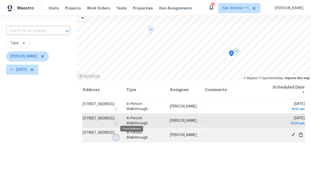
click at [118, 137] on icon "button" at bounding box center [116, 137] width 3 height 3
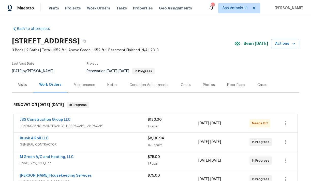
click at [110, 84] on div "Notes" at bounding box center [112, 84] width 10 height 5
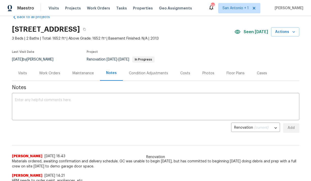
scroll to position [18, 0]
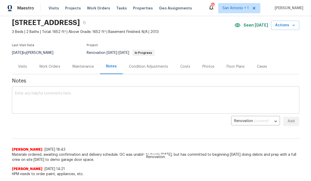
click at [110, 90] on div "x ​" at bounding box center [156, 100] width 288 height 26
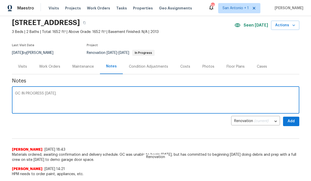
type textarea "GC IN PROGRESS [DATE]."
click at [292, 119] on span "Add" at bounding box center [292, 121] width 8 height 6
